Goal: Transaction & Acquisition: Purchase product/service

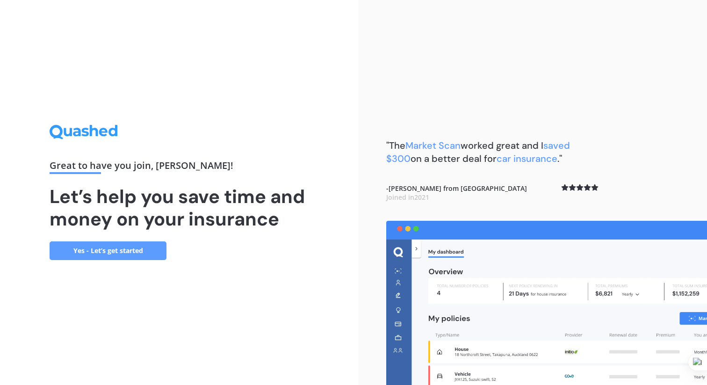
click at [123, 247] on link "Yes - Let’s get started" at bounding box center [108, 250] width 117 height 19
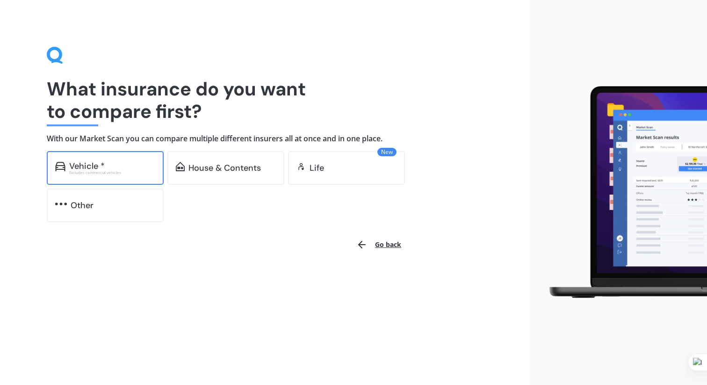
click at [125, 167] on div "Vehicle *" at bounding box center [112, 165] width 86 height 9
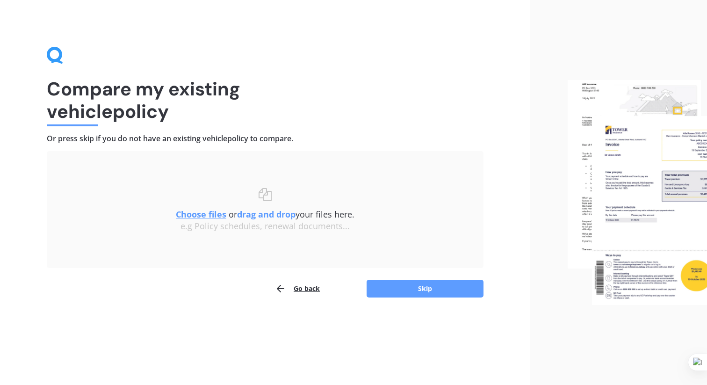
click at [203, 214] on u "Choose files" at bounding box center [201, 214] width 50 height 11
